Goal: Information Seeking & Learning: Learn about a topic

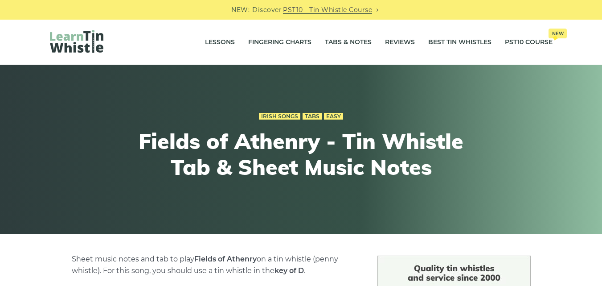
scroll to position [5, 0]
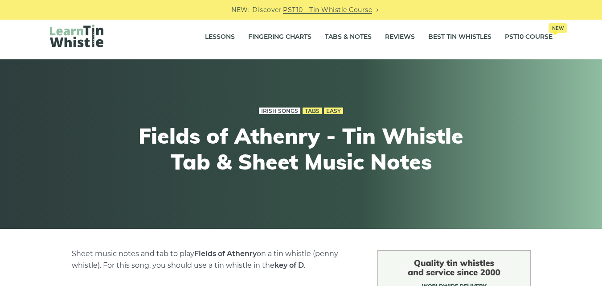
click at [281, 111] on link "Irish Songs" at bounding box center [279, 110] width 41 height 7
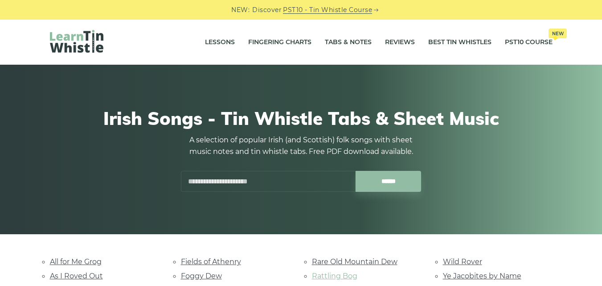
click at [350, 276] on link "Rattling Bog" at bounding box center [334, 276] width 45 height 8
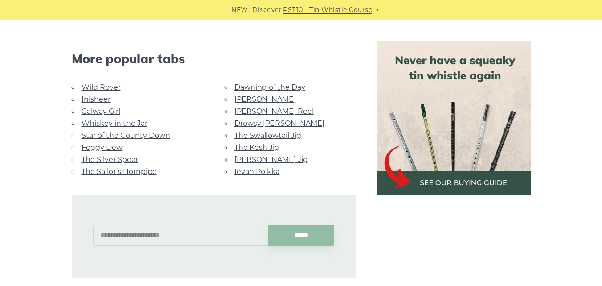
scroll to position [528, 0]
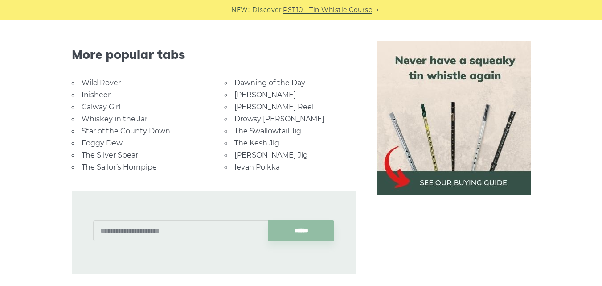
click at [111, 139] on link "Foggy Dew" at bounding box center [102, 143] width 41 height 8
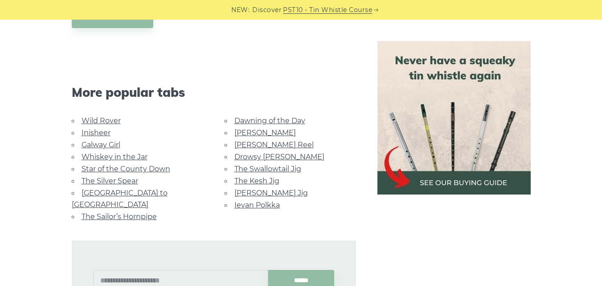
scroll to position [530, 0]
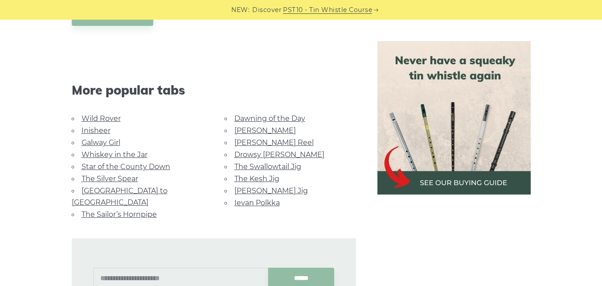
click at [252, 120] on link "Dawning of the Day" at bounding box center [270, 118] width 71 height 8
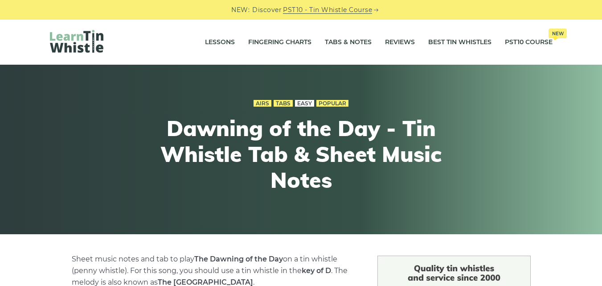
click at [311, 101] on link "Easy" at bounding box center [304, 103] width 19 height 7
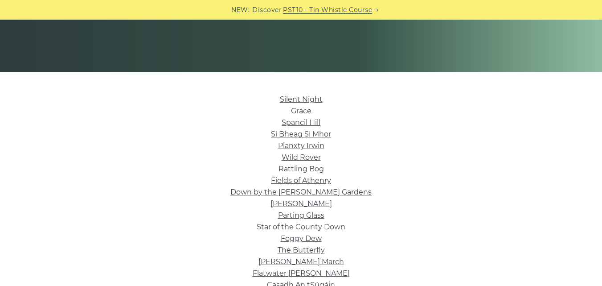
scroll to position [196, 0]
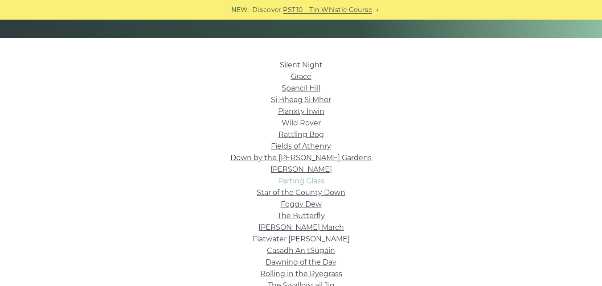
click at [312, 181] on link "Parting Glass" at bounding box center [301, 181] width 46 height 8
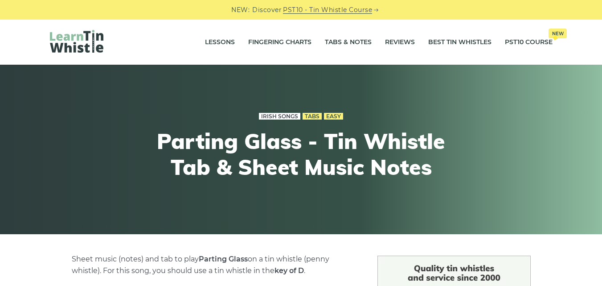
click at [273, 116] on link "Irish Songs" at bounding box center [279, 116] width 41 height 7
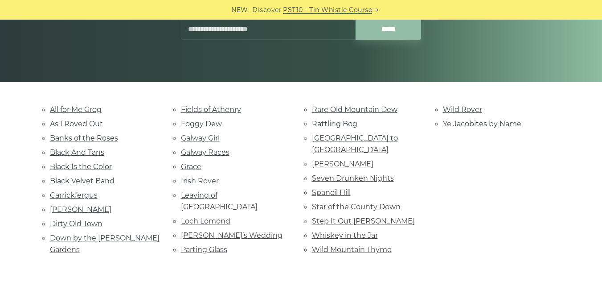
scroll to position [157, 0]
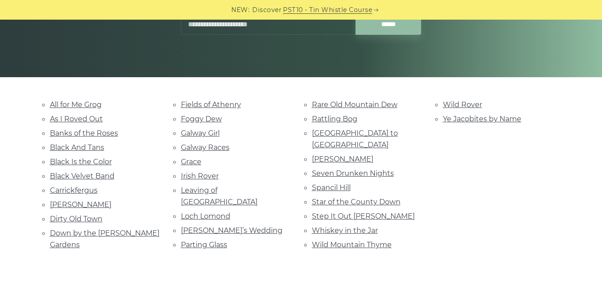
click at [358, 155] on link "[PERSON_NAME]" at bounding box center [343, 159] width 62 height 8
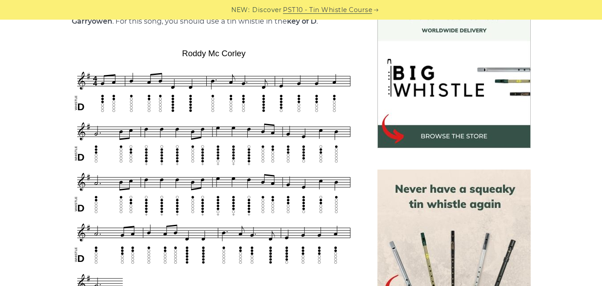
scroll to position [244, 0]
